Goal: Information Seeking & Learning: Learn about a topic

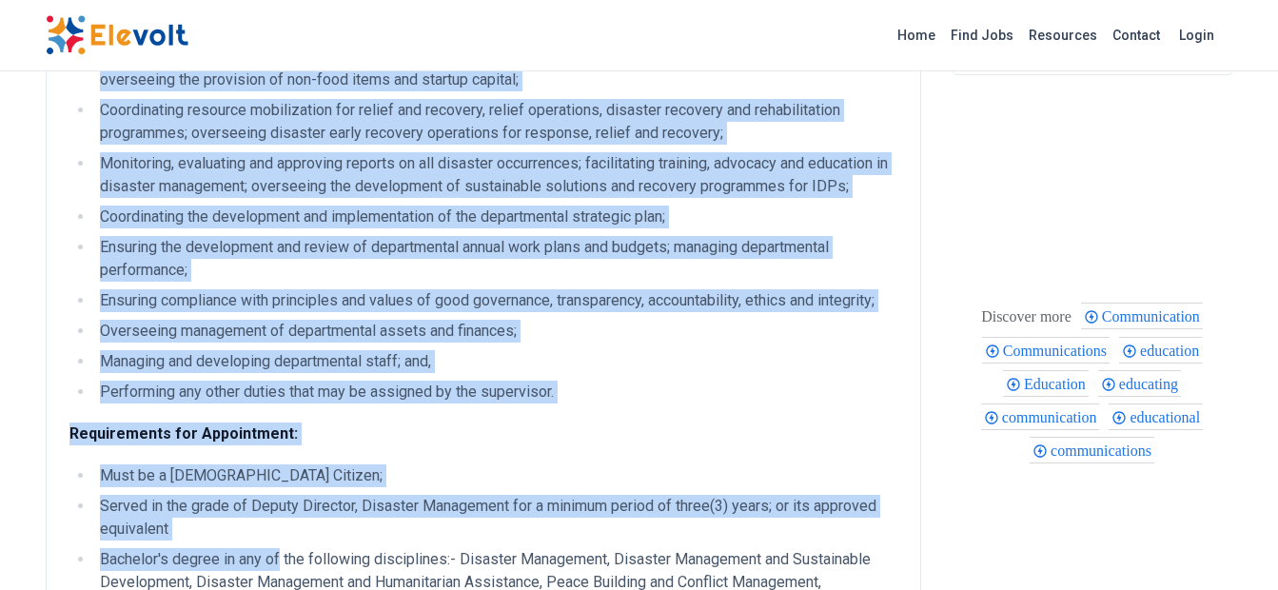
scroll to position [463, 0]
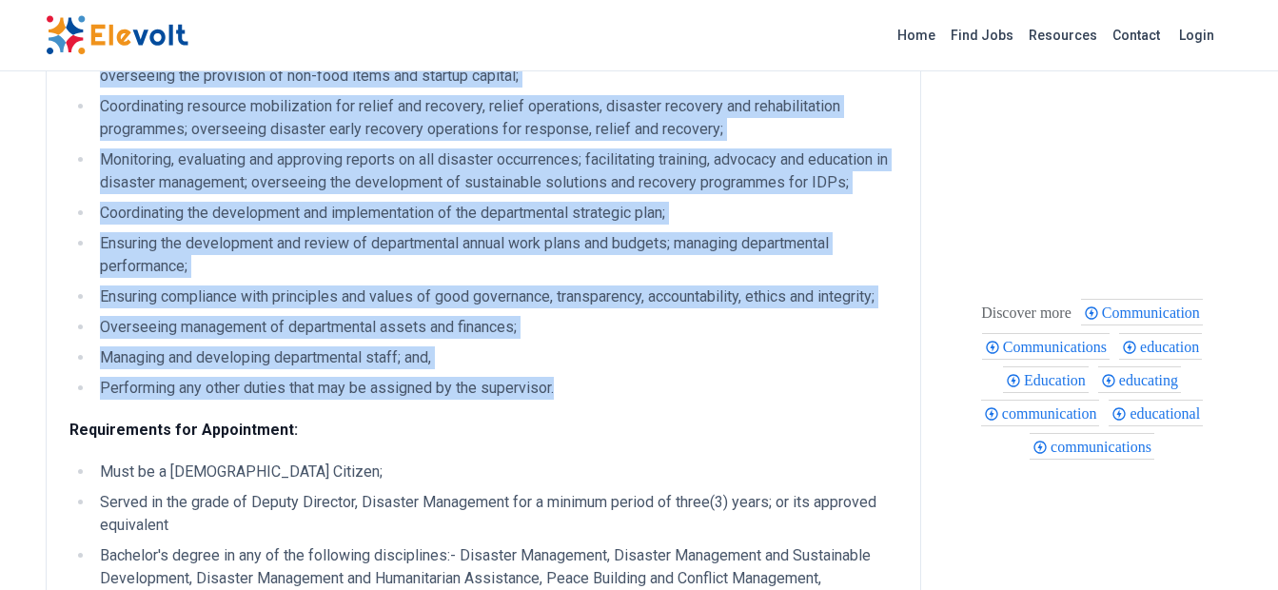
drag, startPoint x: 70, startPoint y: 270, endPoint x: 564, endPoint y: 385, distance: 507.1
click at [564, 385] on div "Ref No. CPSB/TTC/077/2022 Duties and responsibilities Coordinating the formulat…" at bounding box center [483, 491] width 828 height 1477
copy div "Loremi dol sitametconsectet Adipiscingel sed doeiusmodte in utlabore etdolorema…"
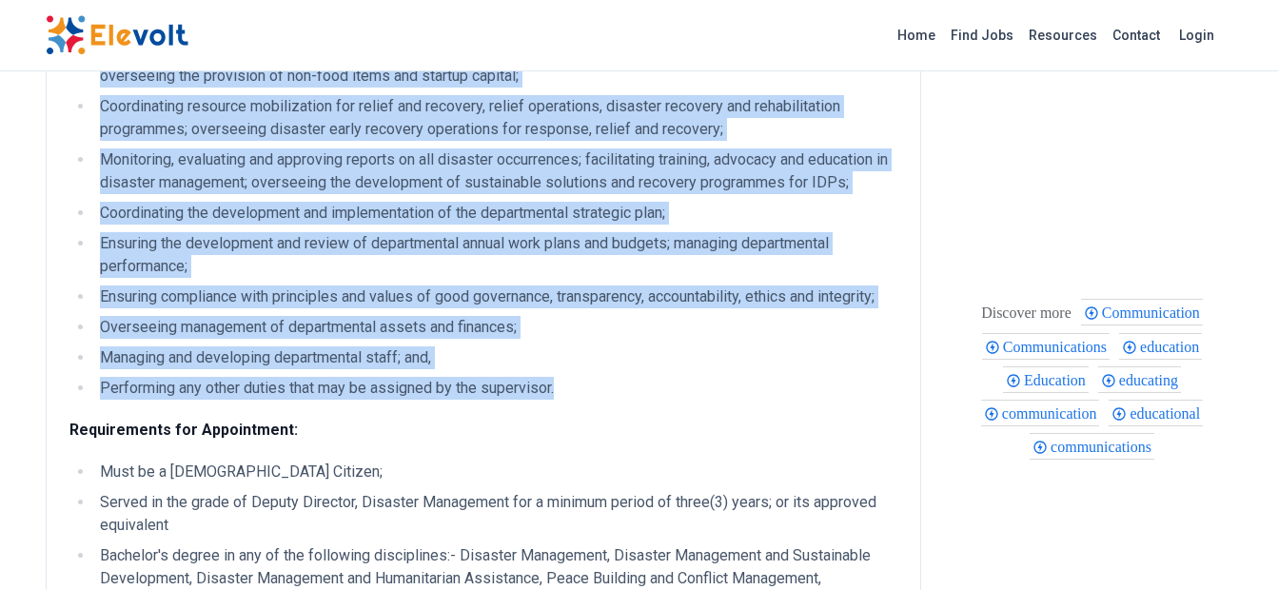
click at [257, 212] on li "Coordinating the development and implementation of the departmental strategic p…" at bounding box center [495, 213] width 803 height 23
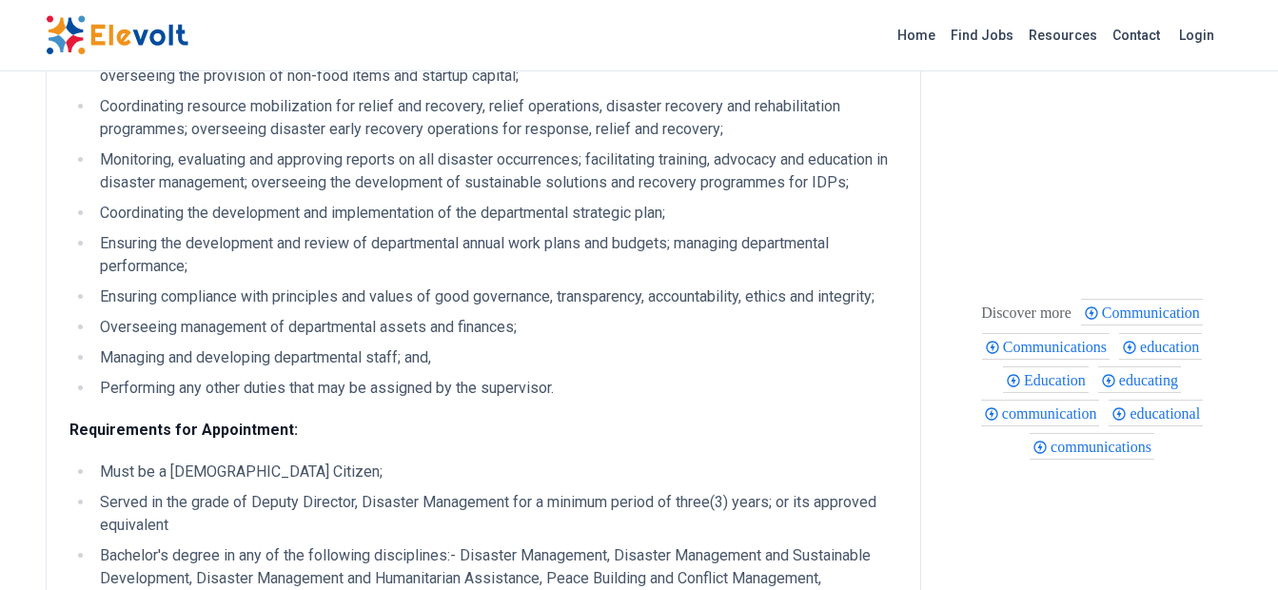
click at [255, 253] on li "Ensuring the development and review of departmental annual work plans and budge…" at bounding box center [495, 255] width 803 height 46
click at [168, 193] on li "Monitoring, evaluating and approving reports on all disaster occurrences; facil…" at bounding box center [495, 171] width 803 height 46
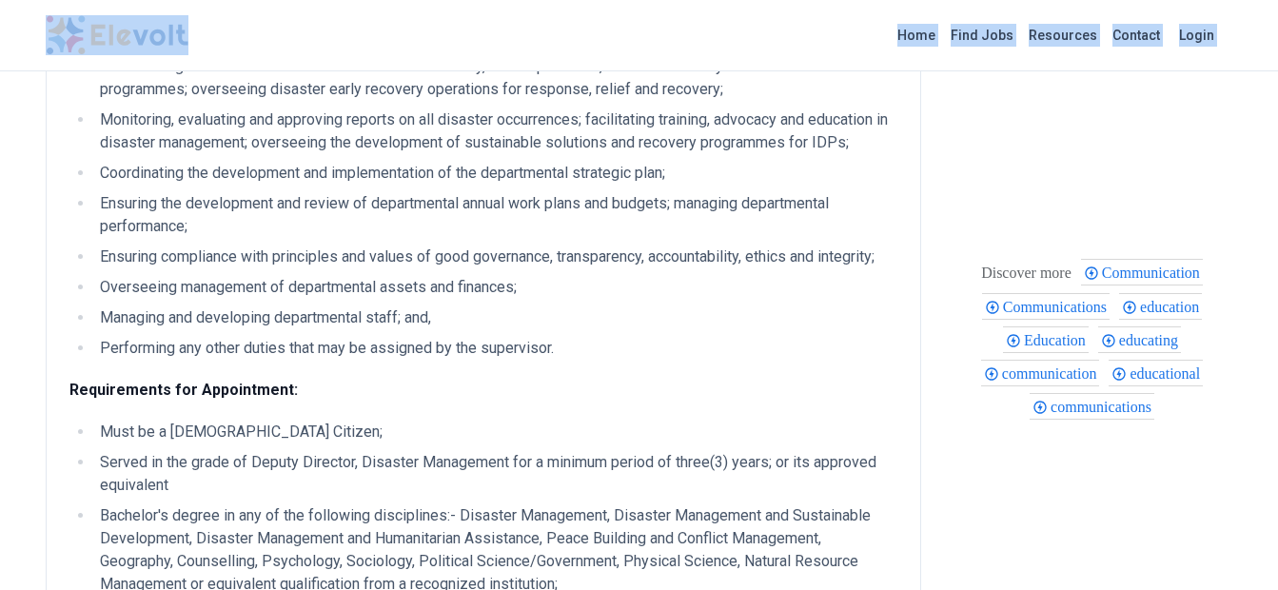
scroll to position [388, 0]
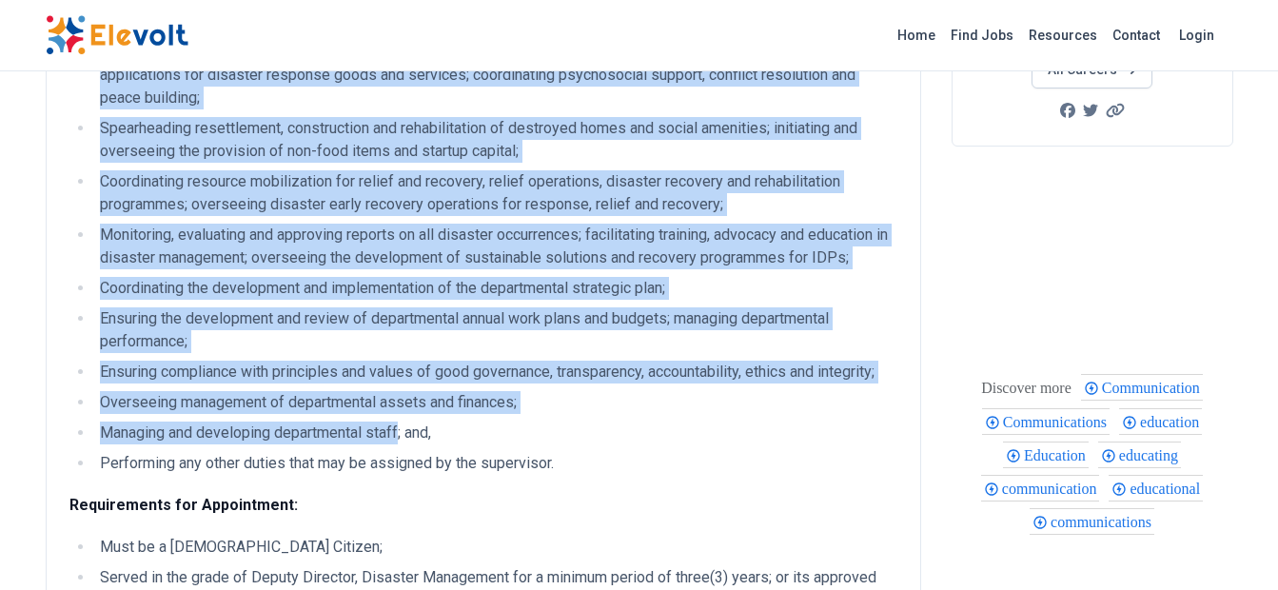
drag, startPoint x: 100, startPoint y: 113, endPoint x: 403, endPoint y: 430, distance: 438.8
click at [403, 430] on ul "Coordinating the formulation of disaster management policies, strategies, guide…" at bounding box center [483, 193] width 828 height 563
drag, startPoint x: 403, startPoint y: 430, endPoint x: 348, endPoint y: 434, distance: 55.3
copy ul "Coordinating the formulation of disaster management policies, strategies, guide…"
